Goal: Find contact information: Find contact information

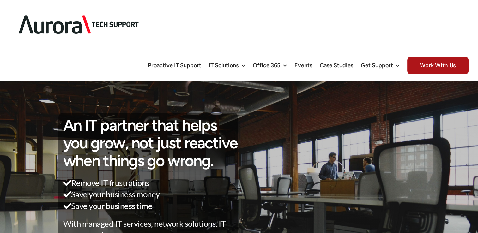
click at [46, 12] on img at bounding box center [78, 24] width 139 height 39
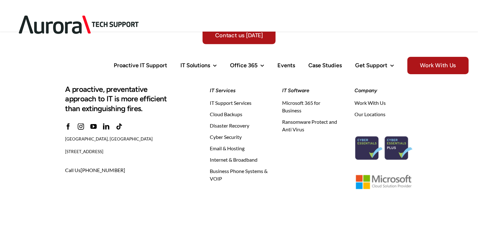
scroll to position [1961, 0]
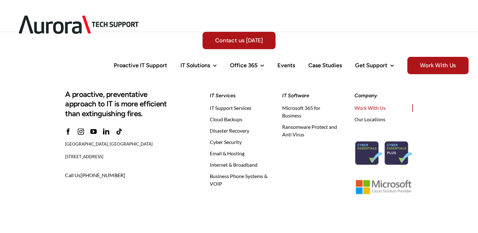
click at [378, 106] on span "Work With Us" at bounding box center [369, 108] width 31 height 8
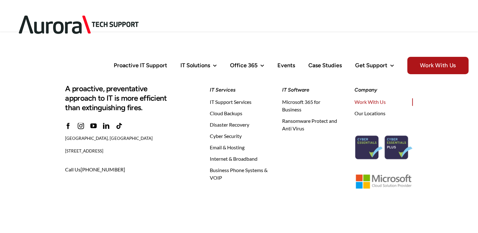
scroll to position [840, 0]
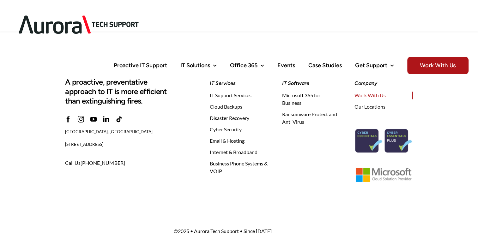
drag, startPoint x: 143, startPoint y: 133, endPoint x: 64, endPoint y: 134, distance: 79.3
click at [64, 134] on div "A proactive, preventative approach to IT is more efficient than extinguishing f…" at bounding box center [130, 124] width 145 height 97
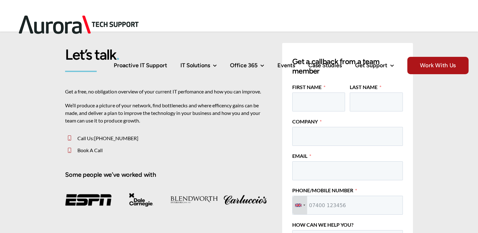
scroll to position [0, 0]
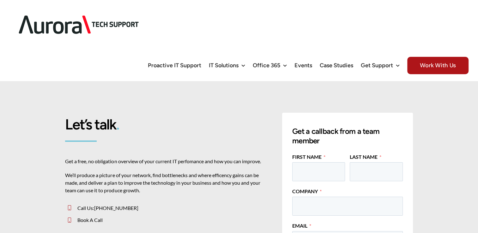
click at [53, 17] on img at bounding box center [78, 24] width 139 height 39
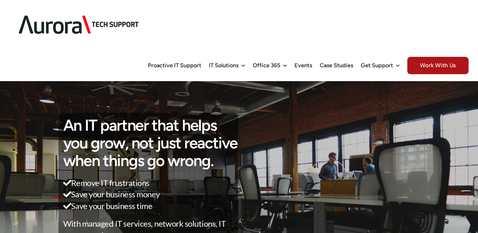
scroll to position [219, 0]
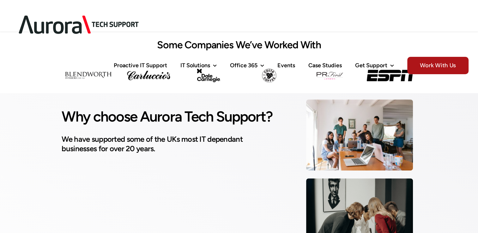
click at [167, 116] on h1 "Why choose Aurora Tech Support?" at bounding box center [170, 117] width 217 height 16
copy h1 "Aurora"
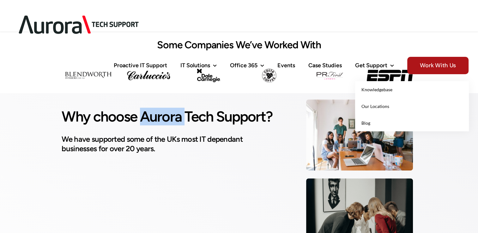
click at [382, 98] on link "Our Locations" at bounding box center [412, 106] width 114 height 17
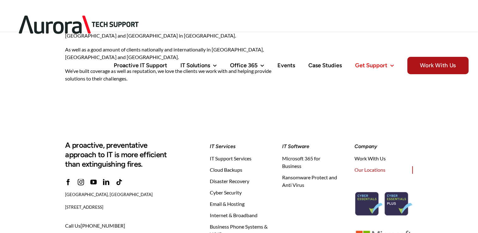
scroll to position [670, 0]
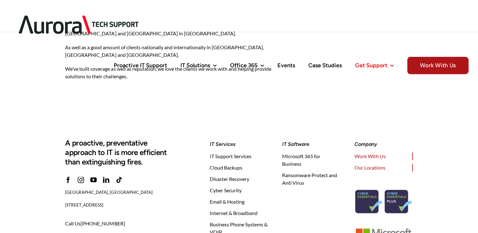
click at [371, 153] on span "Work With Us" at bounding box center [369, 157] width 31 height 8
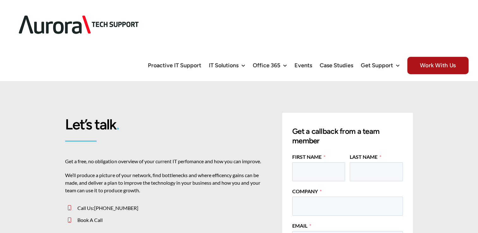
scroll to position [204, 0]
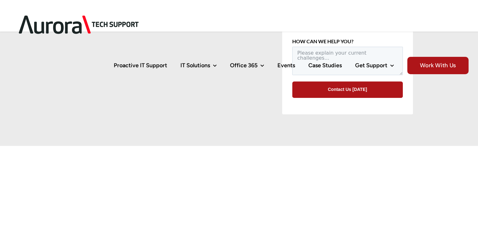
drag, startPoint x: 476, startPoint y: 49, endPoint x: 482, endPoint y: 120, distance: 71.7
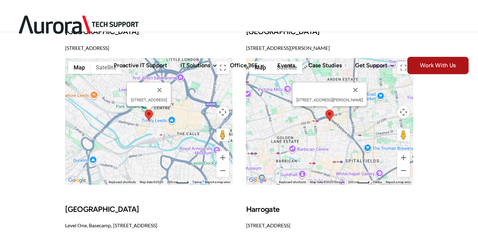
scroll to position [450, 0]
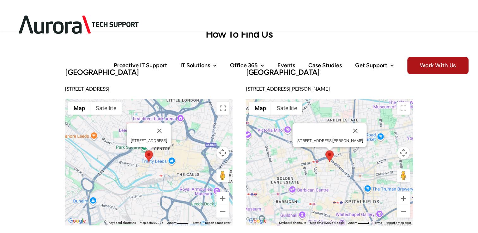
drag, startPoint x: 350, startPoint y: 91, endPoint x: 247, endPoint y: 90, distance: 102.7
click at [247, 90] on p "3rd Floor, 86-90 Paul St, London EC2A 4NE" at bounding box center [329, 89] width 167 height 8
copy p "3rd Floor, 86-90 Paul St, London EC2A 4NE"
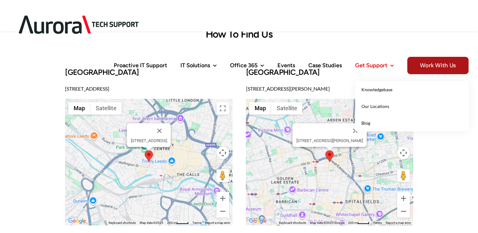
click at [364, 63] on span "Get Support" at bounding box center [371, 66] width 32 height 6
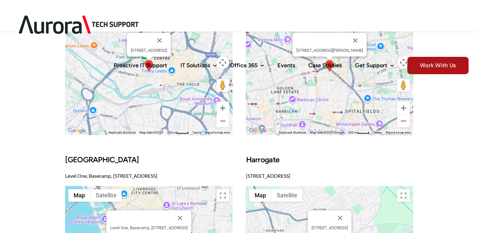
scroll to position [37, 0]
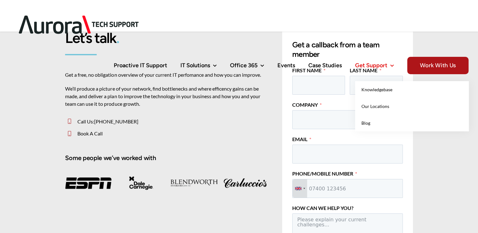
scroll to position [450, 0]
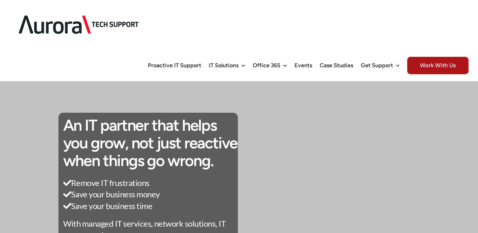
scroll to position [1961, 0]
